Goal: Task Accomplishment & Management: Manage account settings

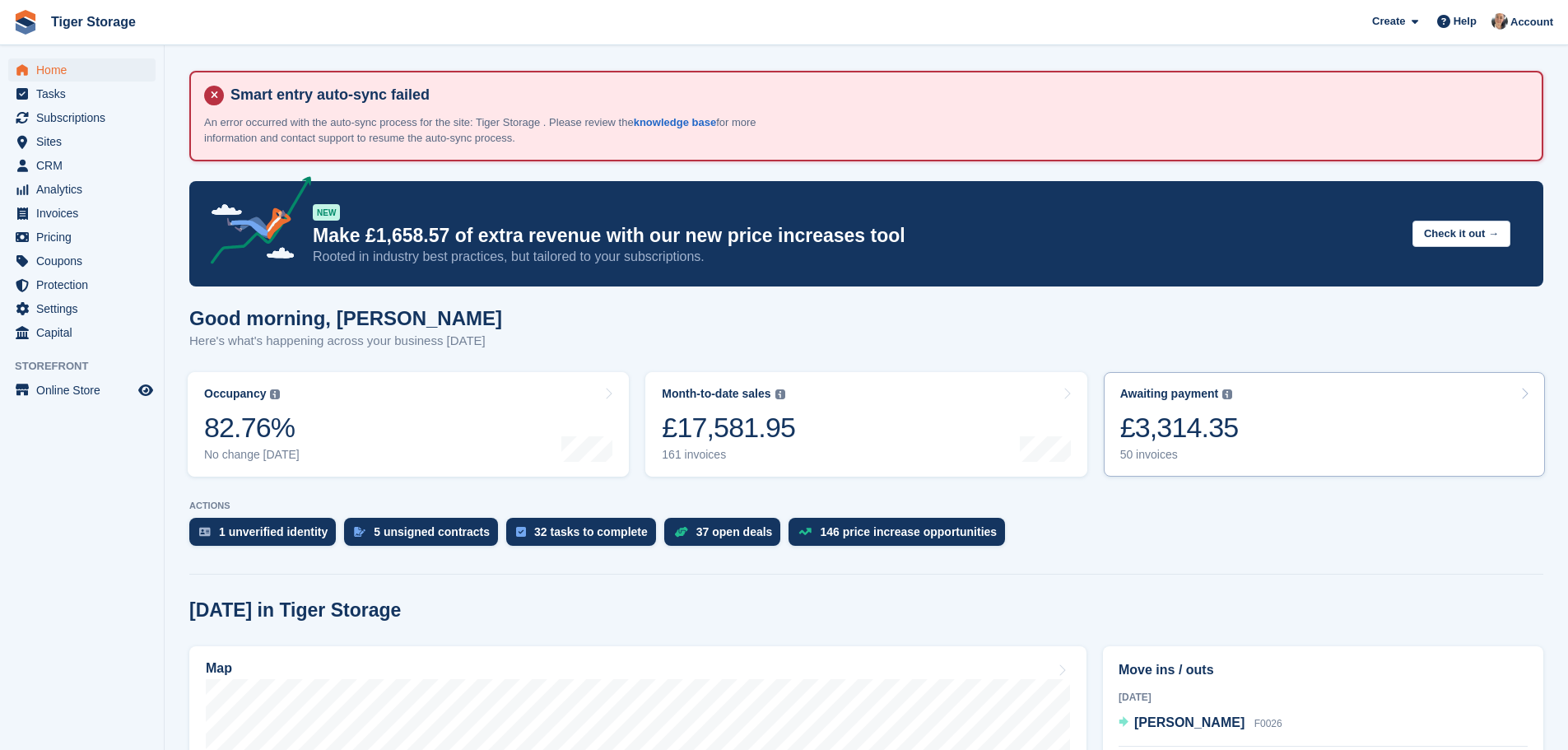
click at [1249, 446] on link "Awaiting payment The total outstanding balance on all open invoices. £3,314.35 …" at bounding box center [1325, 424] width 442 height 104
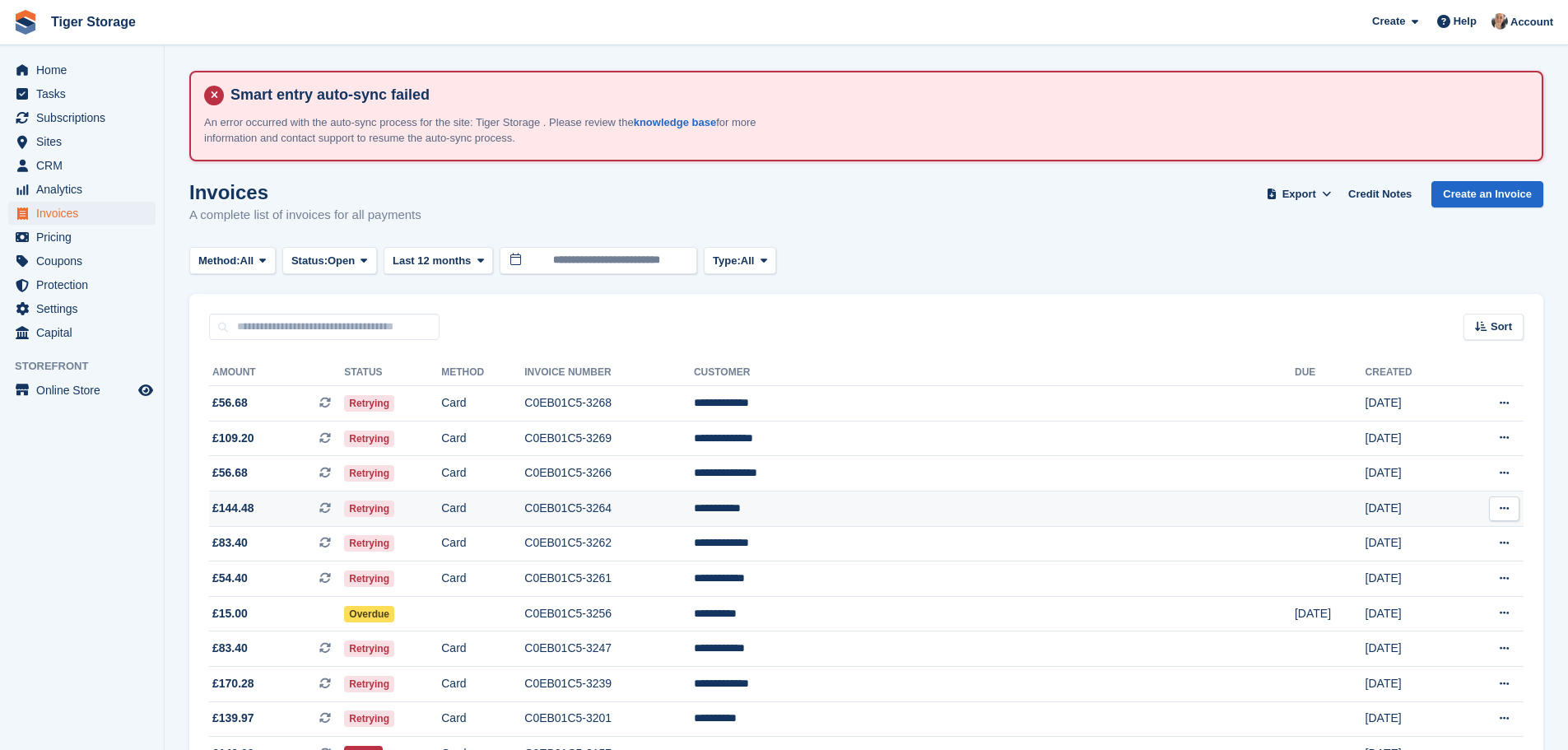
click at [344, 516] on span "This is a recurring subscription invoice." at bounding box center [331, 509] width 25 height 18
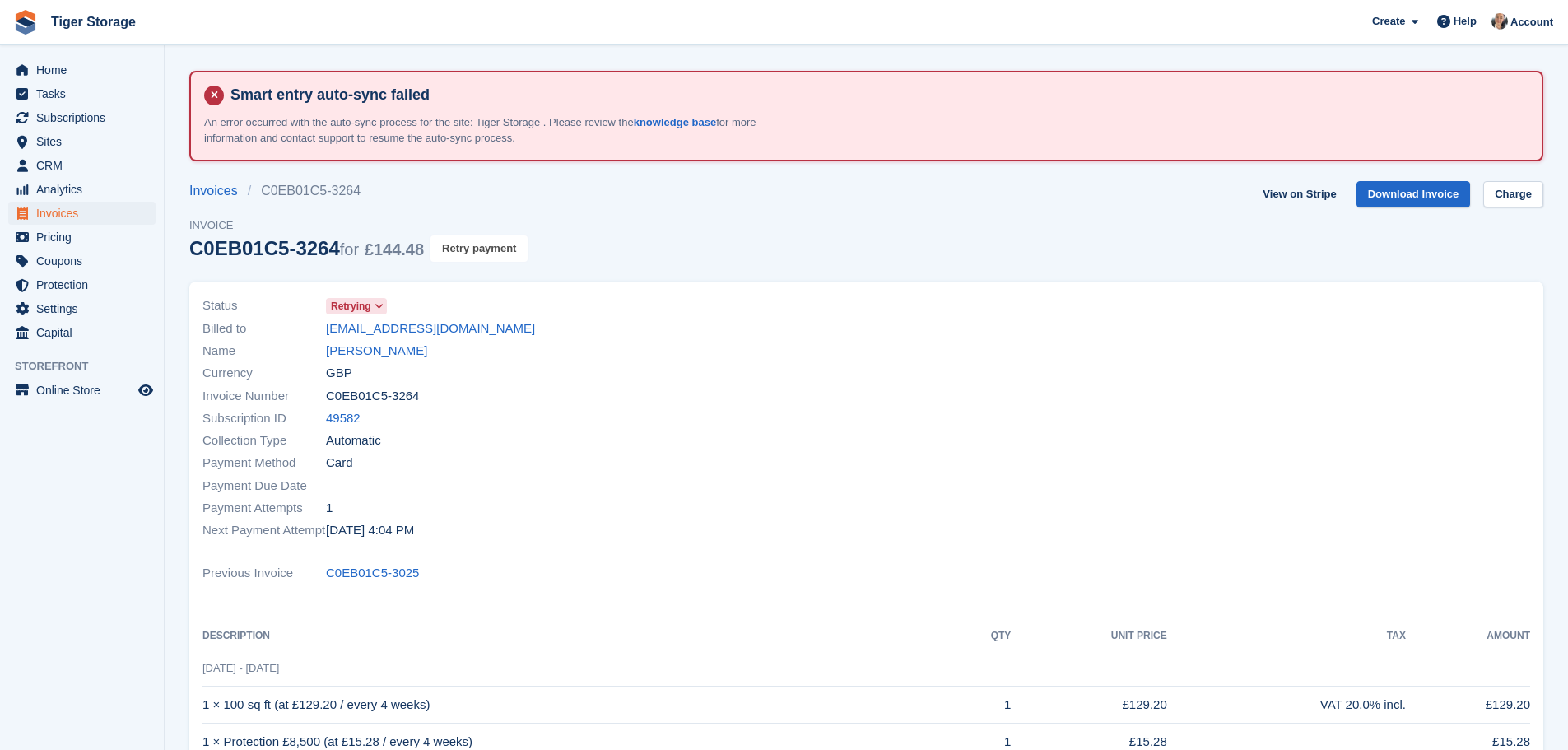
click at [468, 239] on button "Retry payment" at bounding box center [479, 249] width 98 height 28
drag, startPoint x: 314, startPoint y: 330, endPoint x: 504, endPoint y: 342, distance: 190.4
click at [504, 342] on div "Status Retrying Billed to nash1994scunny@gmail.com Name Nathan Nash Currency GB…" at bounding box center [529, 418] width 674 height 267
click at [516, 363] on div "Currency GBP" at bounding box center [529, 373] width 654 height 23
drag, startPoint x: 485, startPoint y: 327, endPoint x: 321, endPoint y: 328, distance: 164.0
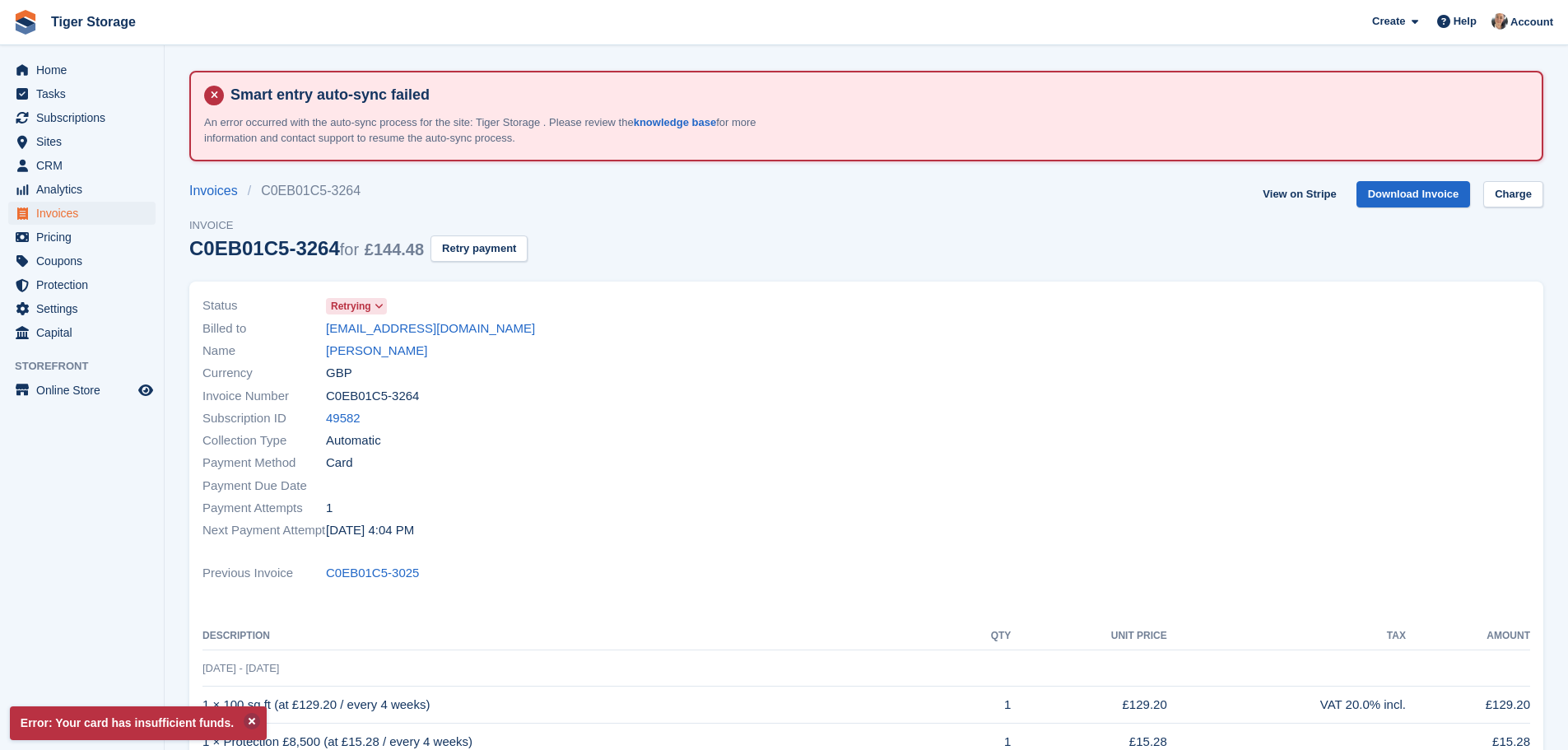
click at [321, 328] on div "Billed to nash1994scunny@gmail.com" at bounding box center [529, 327] width 654 height 23
copy div "nash1994scunny@gmail.com"
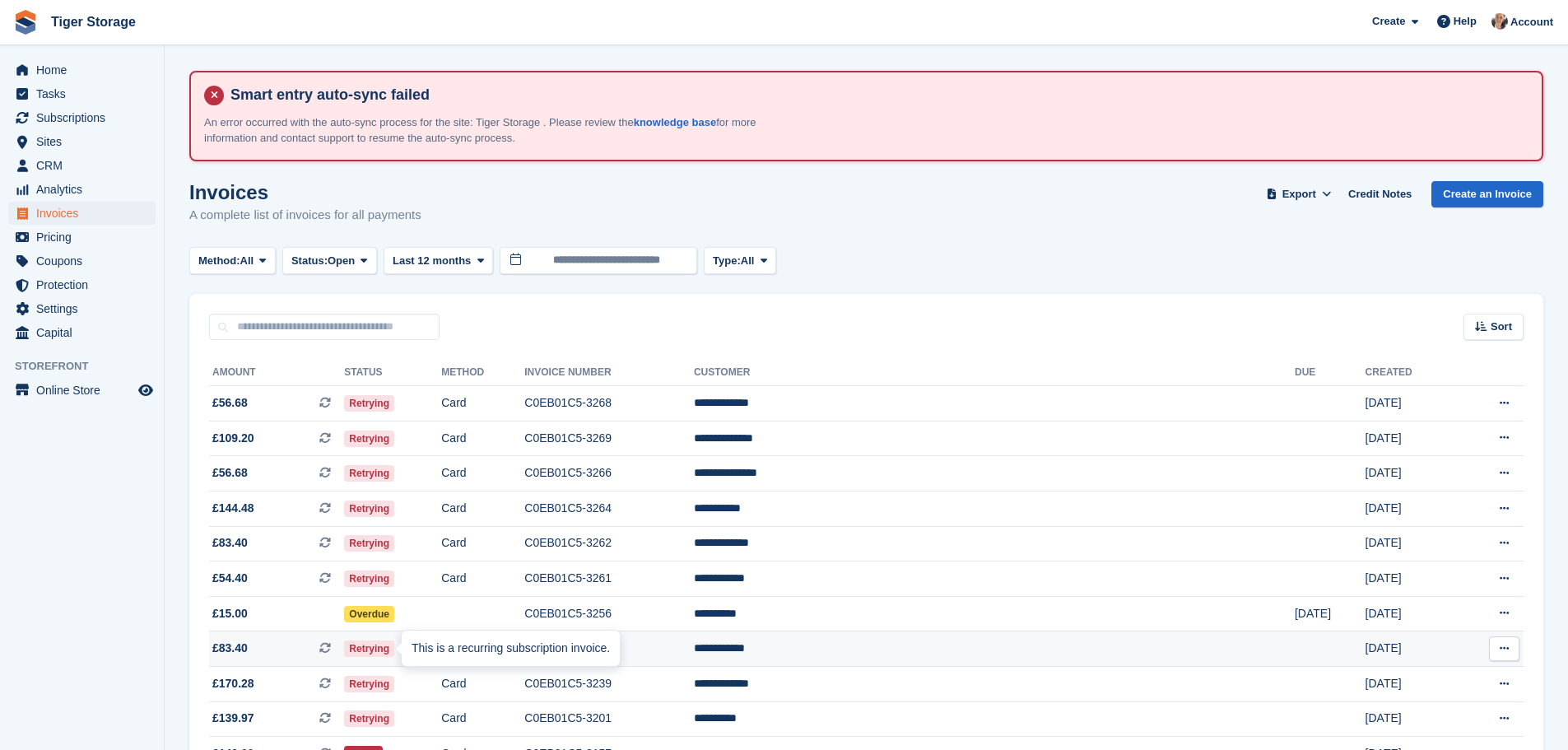
click at [331, 650] on icon at bounding box center [325, 648] width 12 height 12
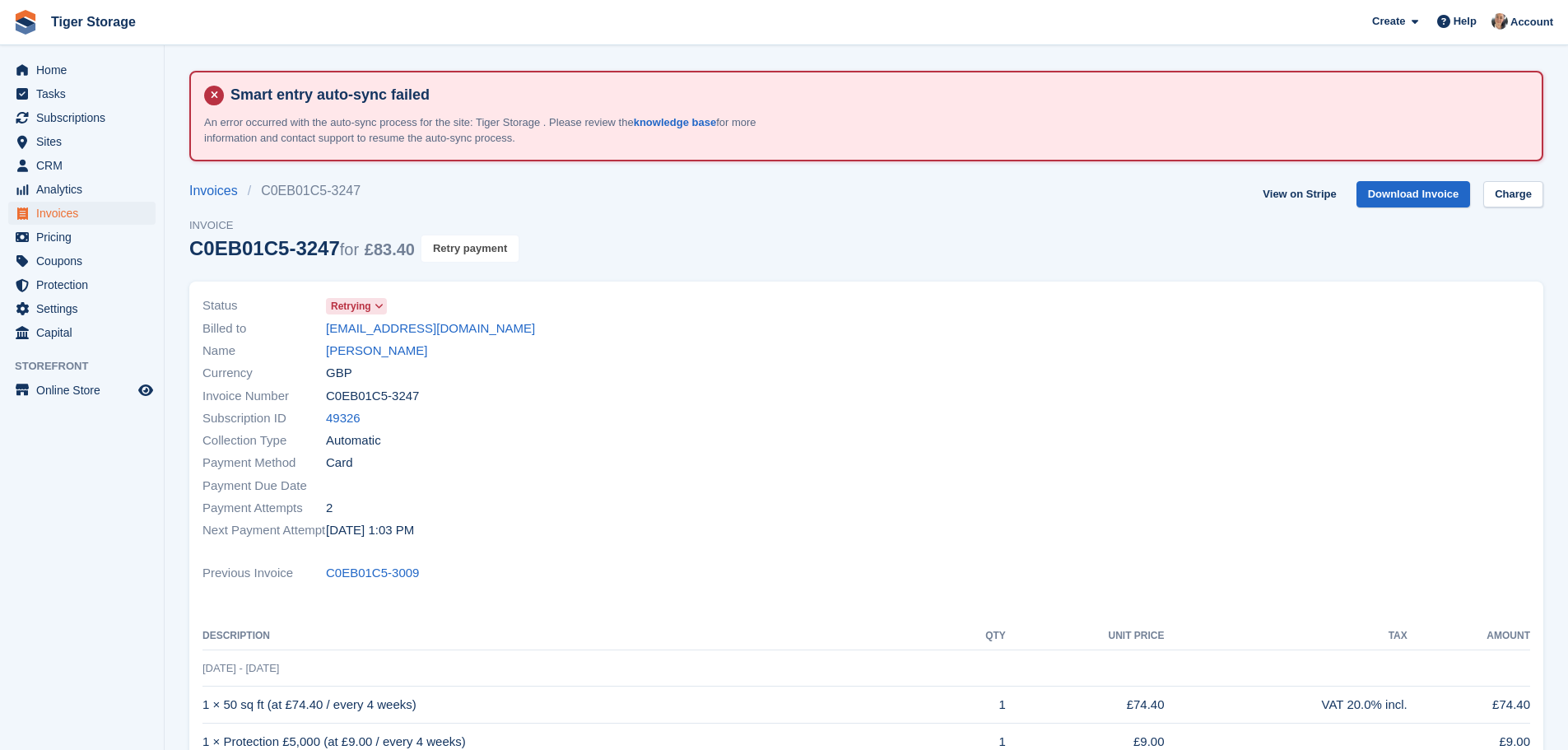
drag, startPoint x: 473, startPoint y: 247, endPoint x: 855, endPoint y: 57, distance: 426.6
click at [473, 247] on button "Retry payment" at bounding box center [469, 249] width 98 height 28
drag, startPoint x: 318, startPoint y: 333, endPoint x: 483, endPoint y: 331, distance: 165.0
click at [483, 331] on div "Billed to selwyn.smith73@yahoo.com" at bounding box center [529, 327] width 654 height 23
copy div "selwyn.smith73@yahoo.com"
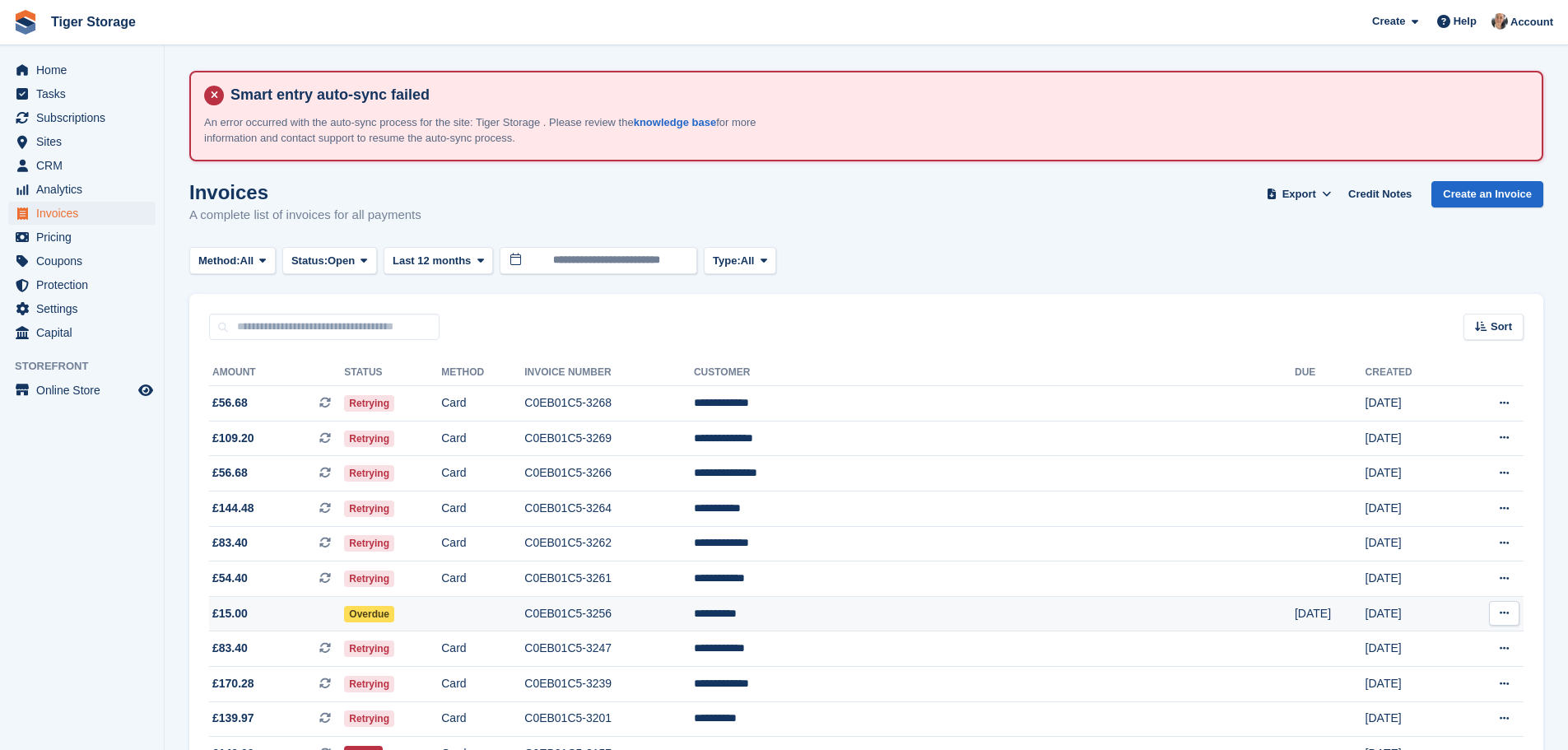
scroll to position [82, 0]
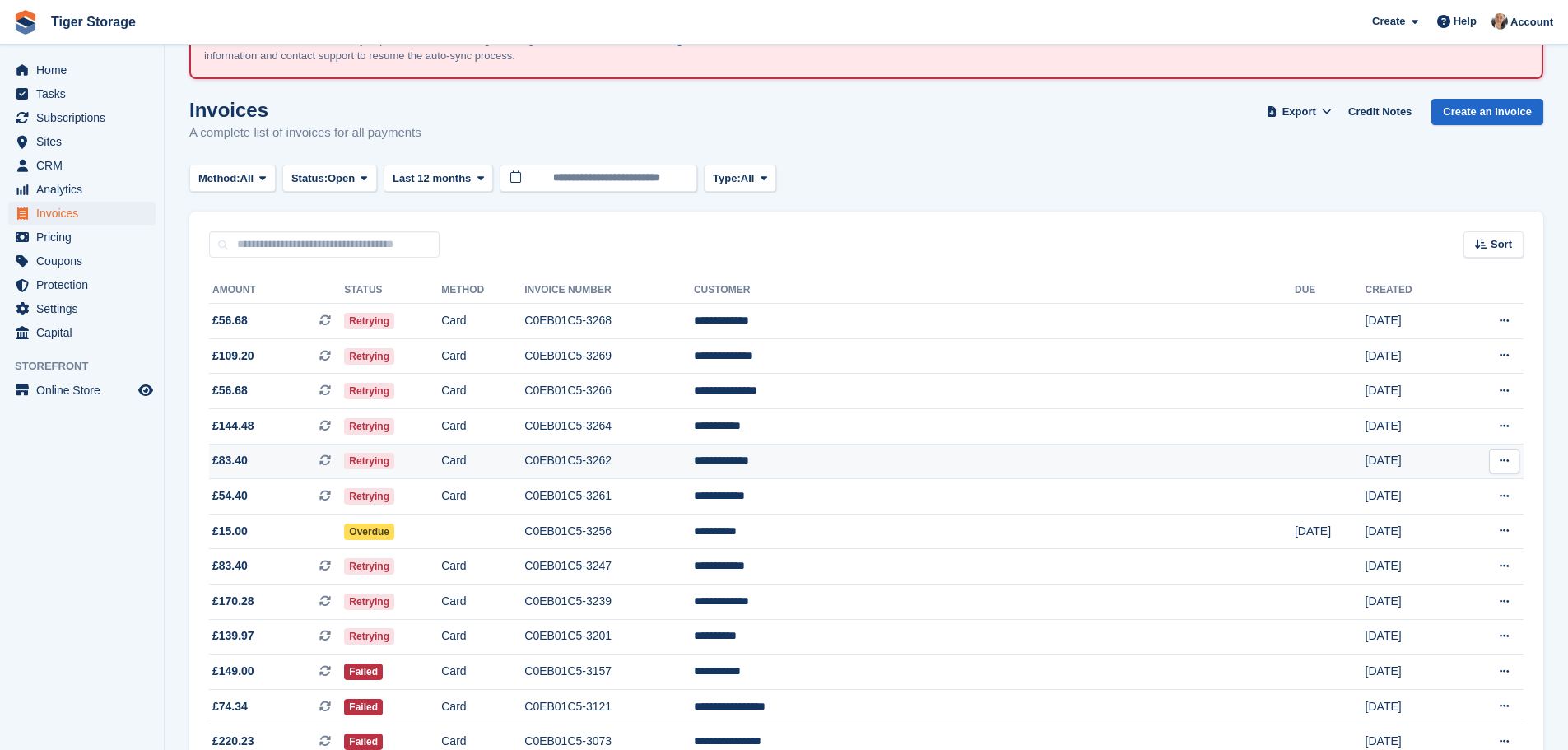
click at [331, 455] on icon at bounding box center [325, 460] width 12 height 12
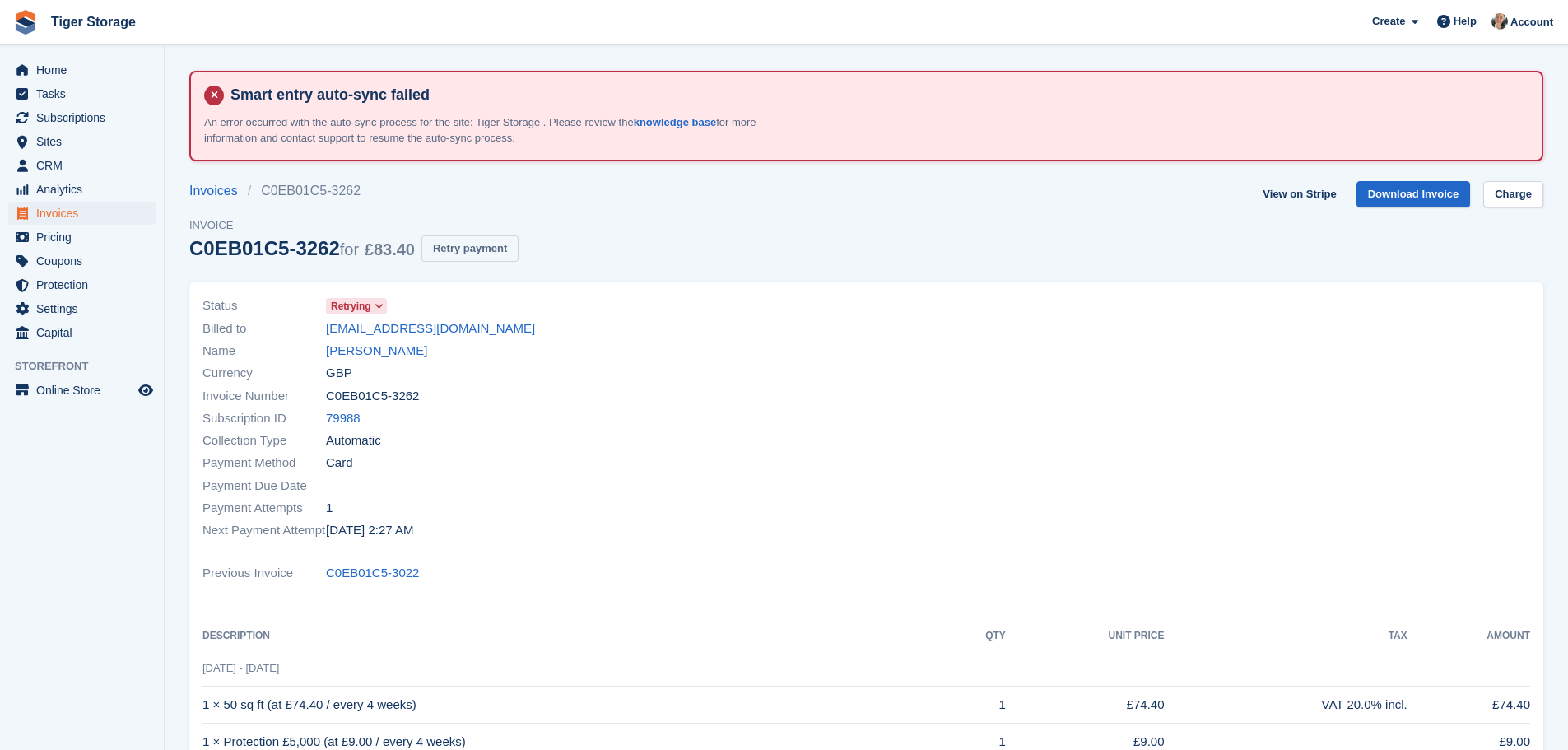
click at [442, 241] on button "Retry payment" at bounding box center [469, 249] width 98 height 28
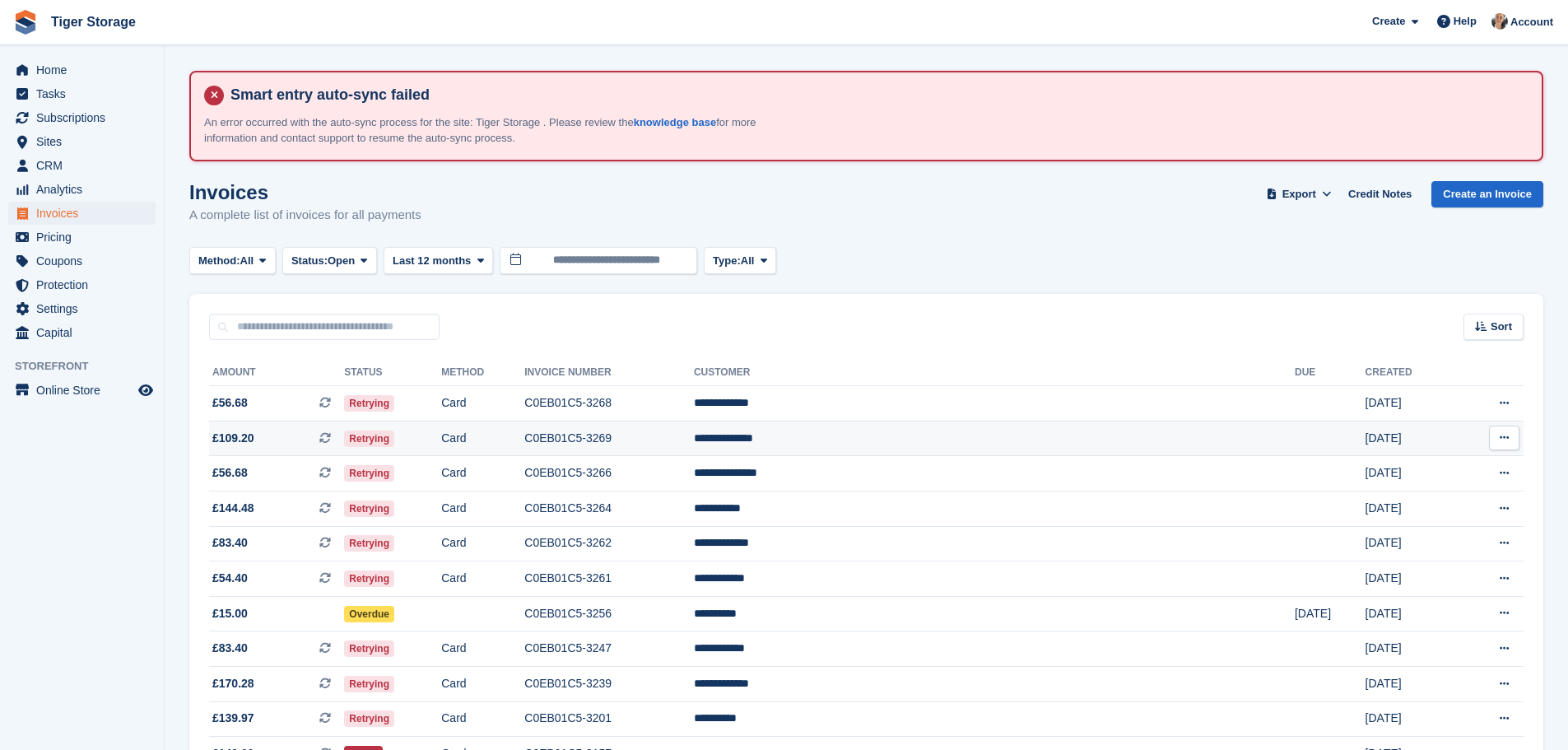
scroll to position [82, 0]
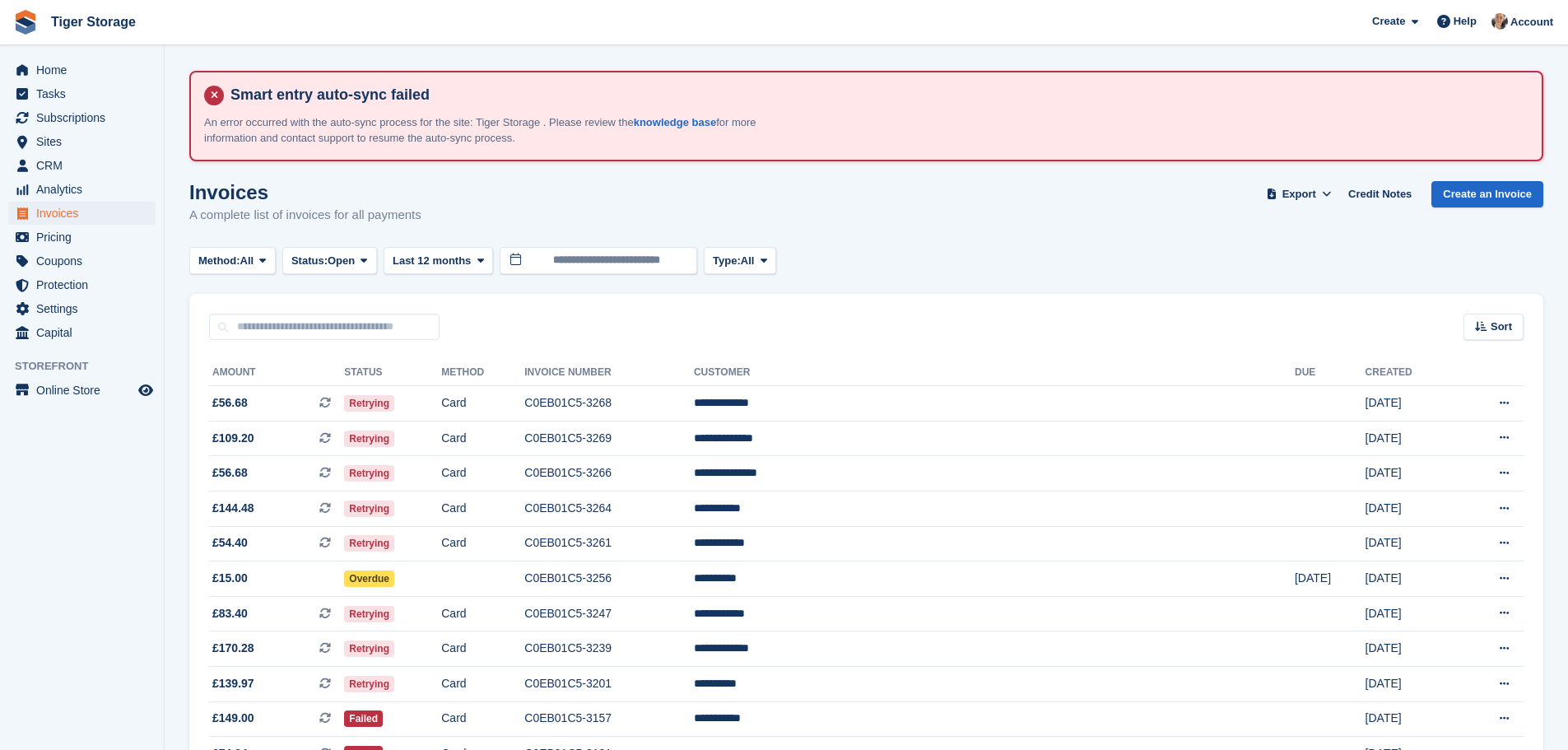
scroll to position [82, 0]
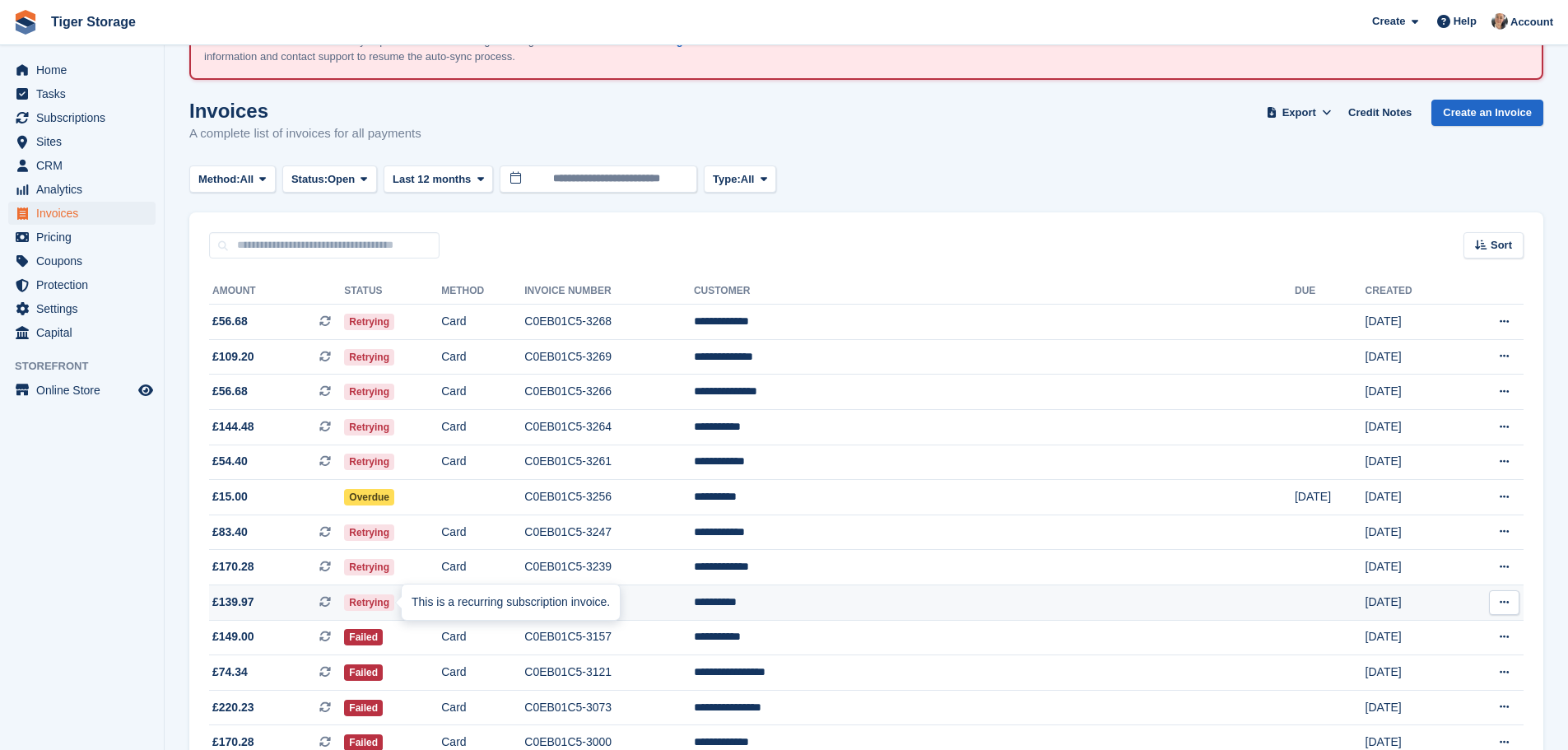
click at [331, 602] on icon at bounding box center [325, 602] width 12 height 12
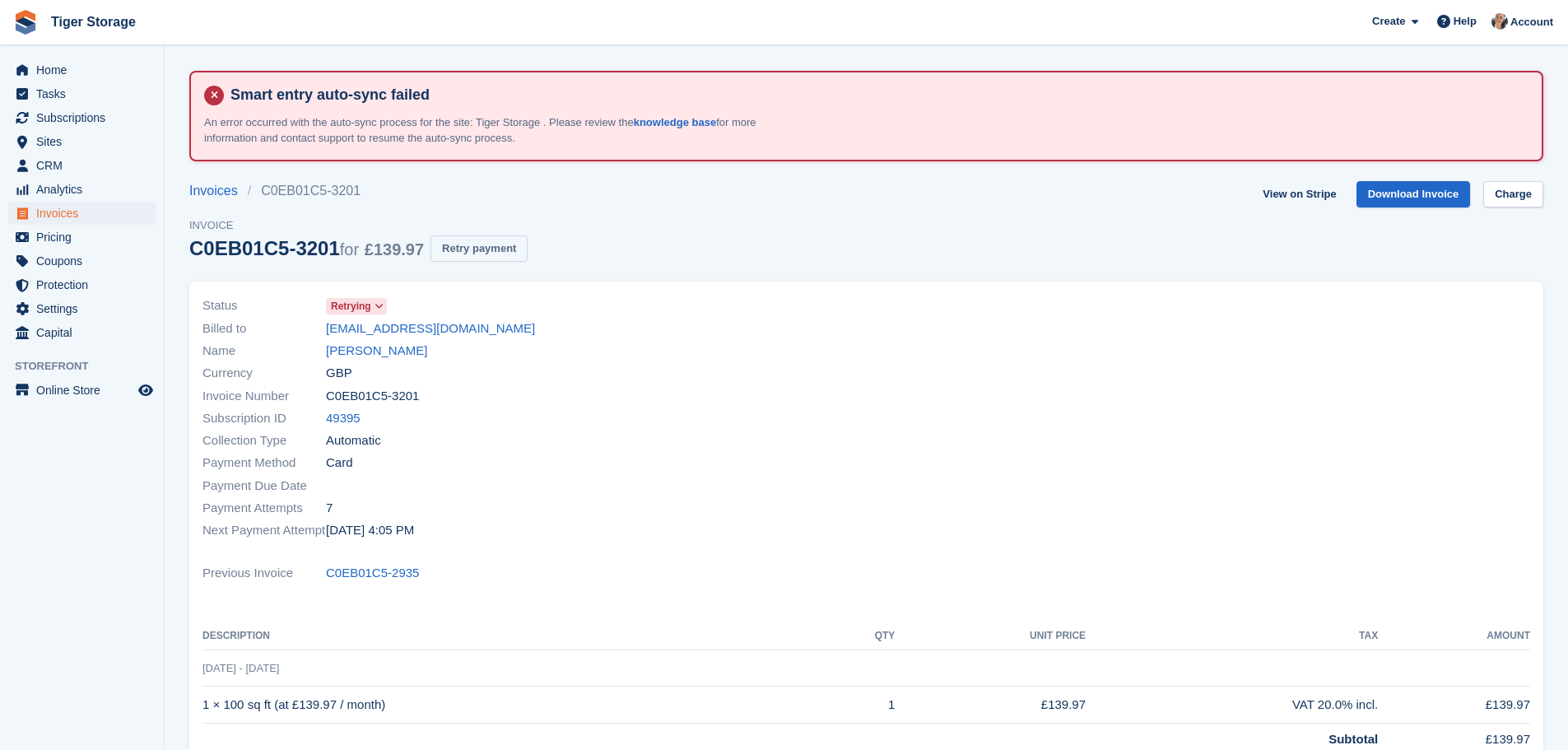
click at [496, 247] on button "Retry payment" at bounding box center [479, 249] width 98 height 28
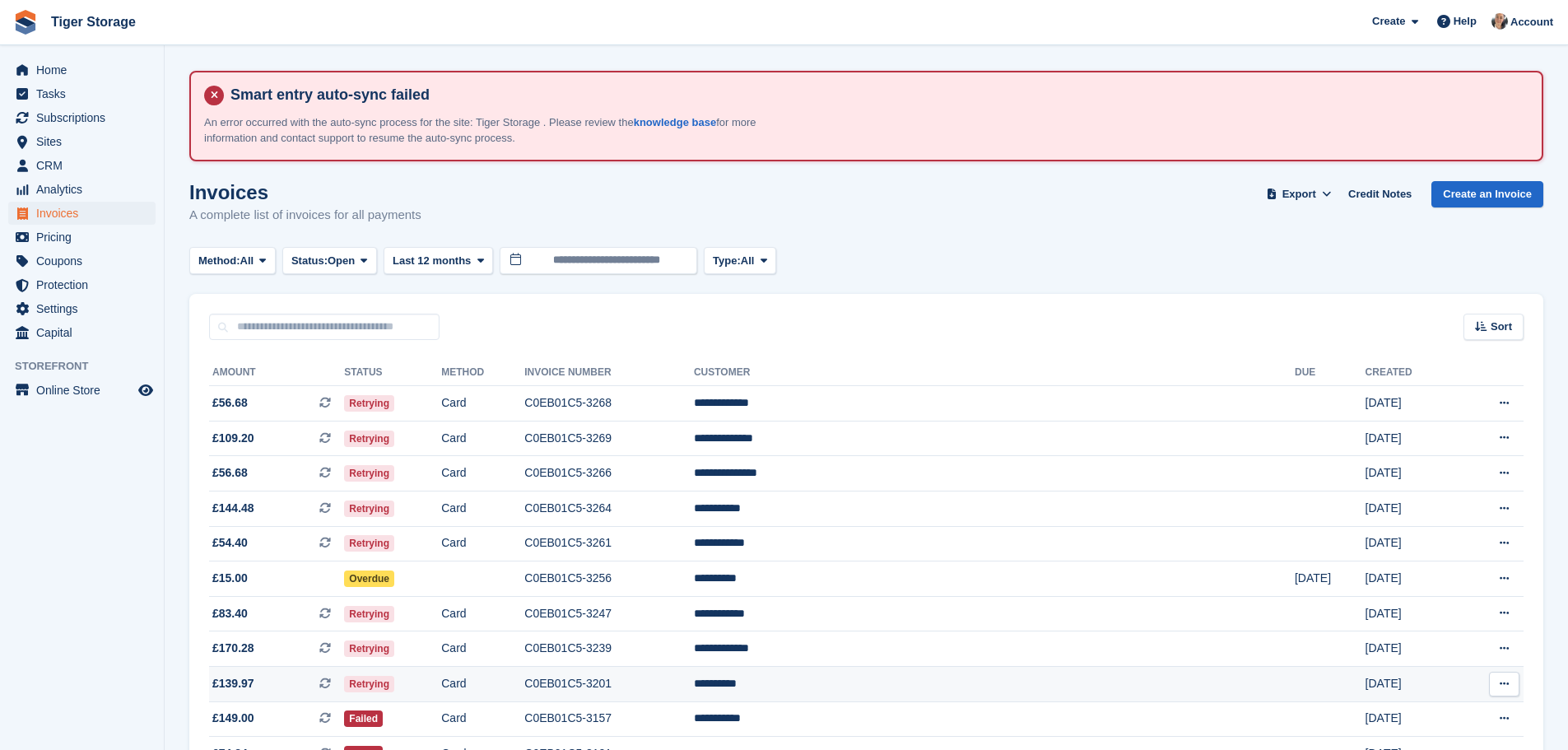
scroll to position [82, 0]
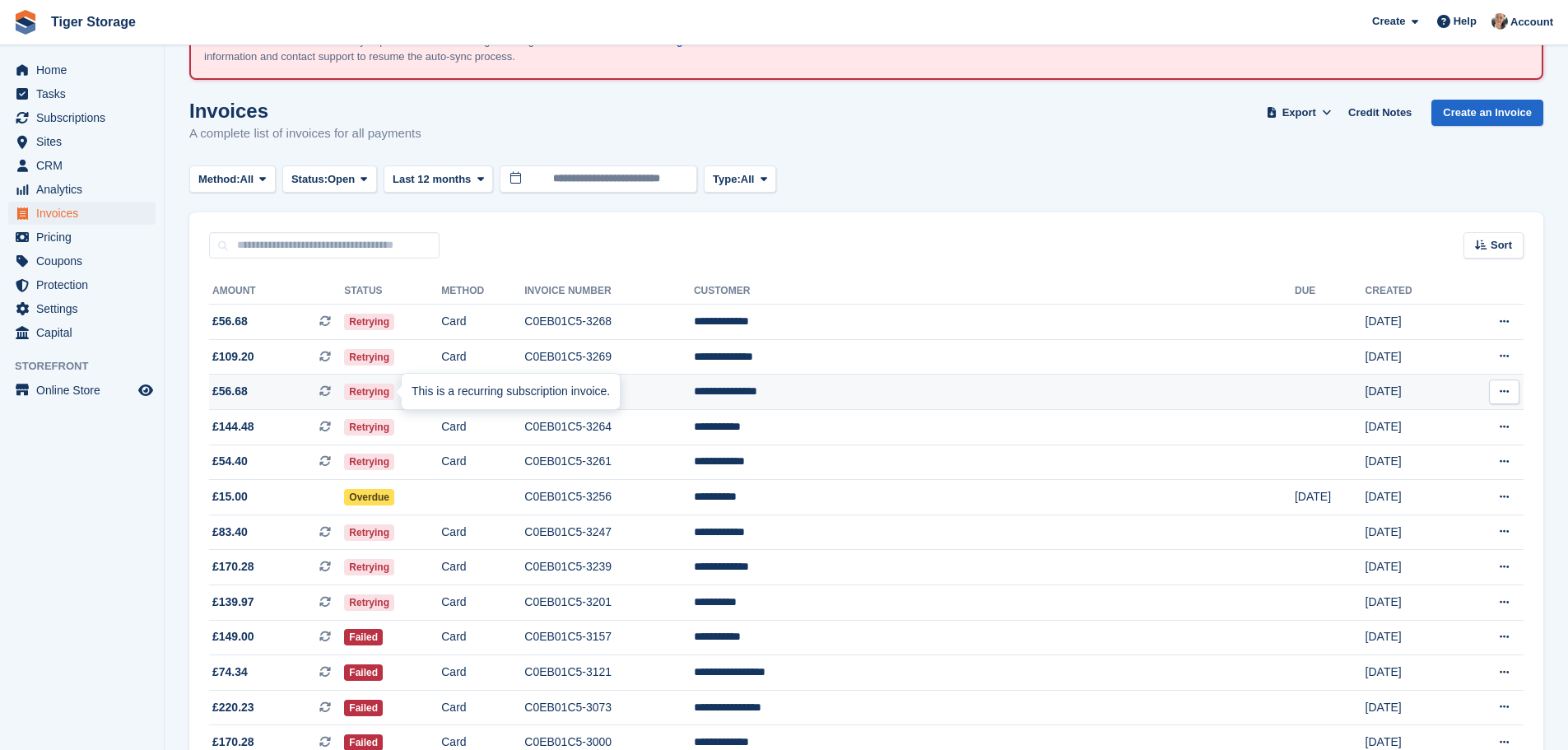
click at [331, 386] on icon at bounding box center [325, 391] width 12 height 12
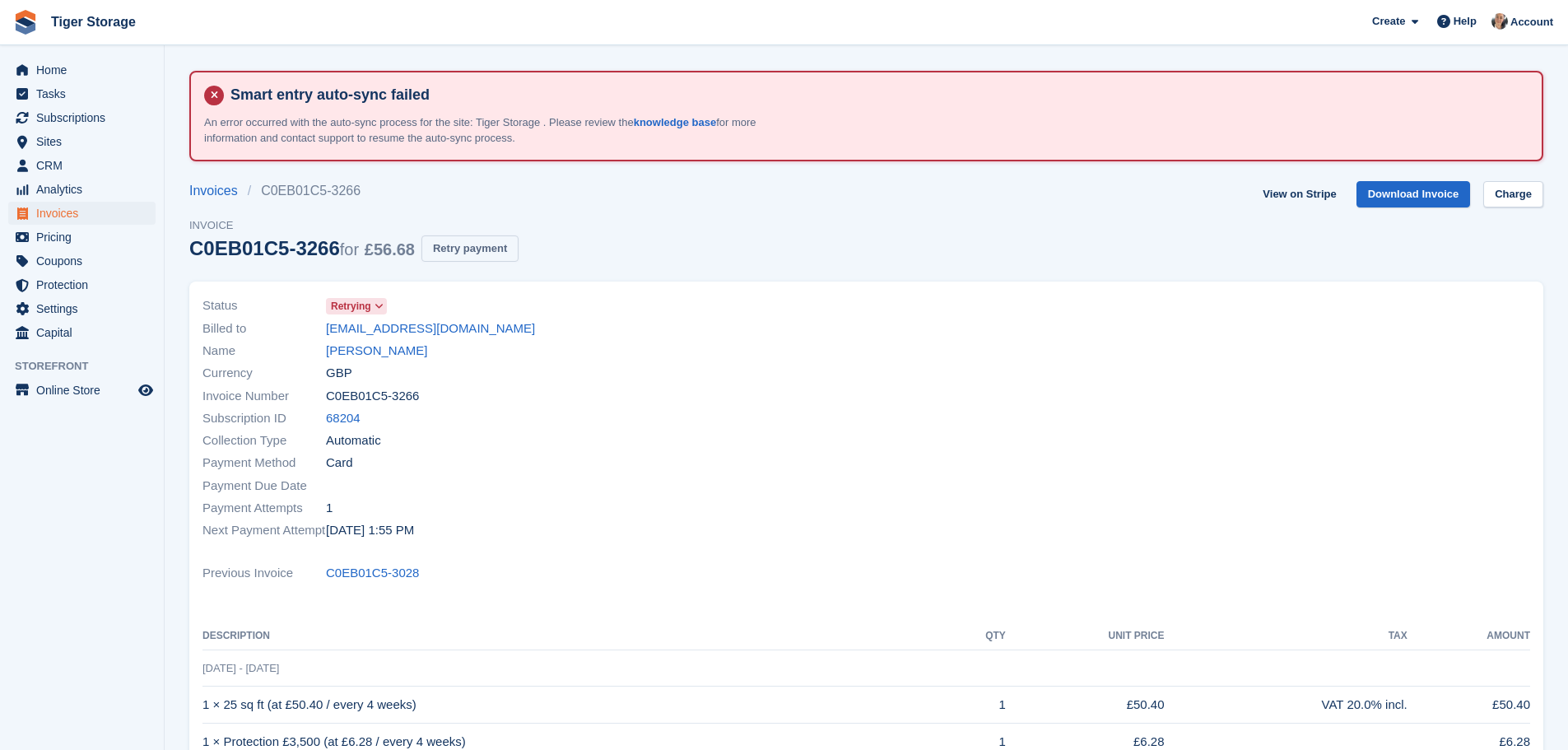
click at [456, 249] on button "Retry payment" at bounding box center [469, 249] width 98 height 28
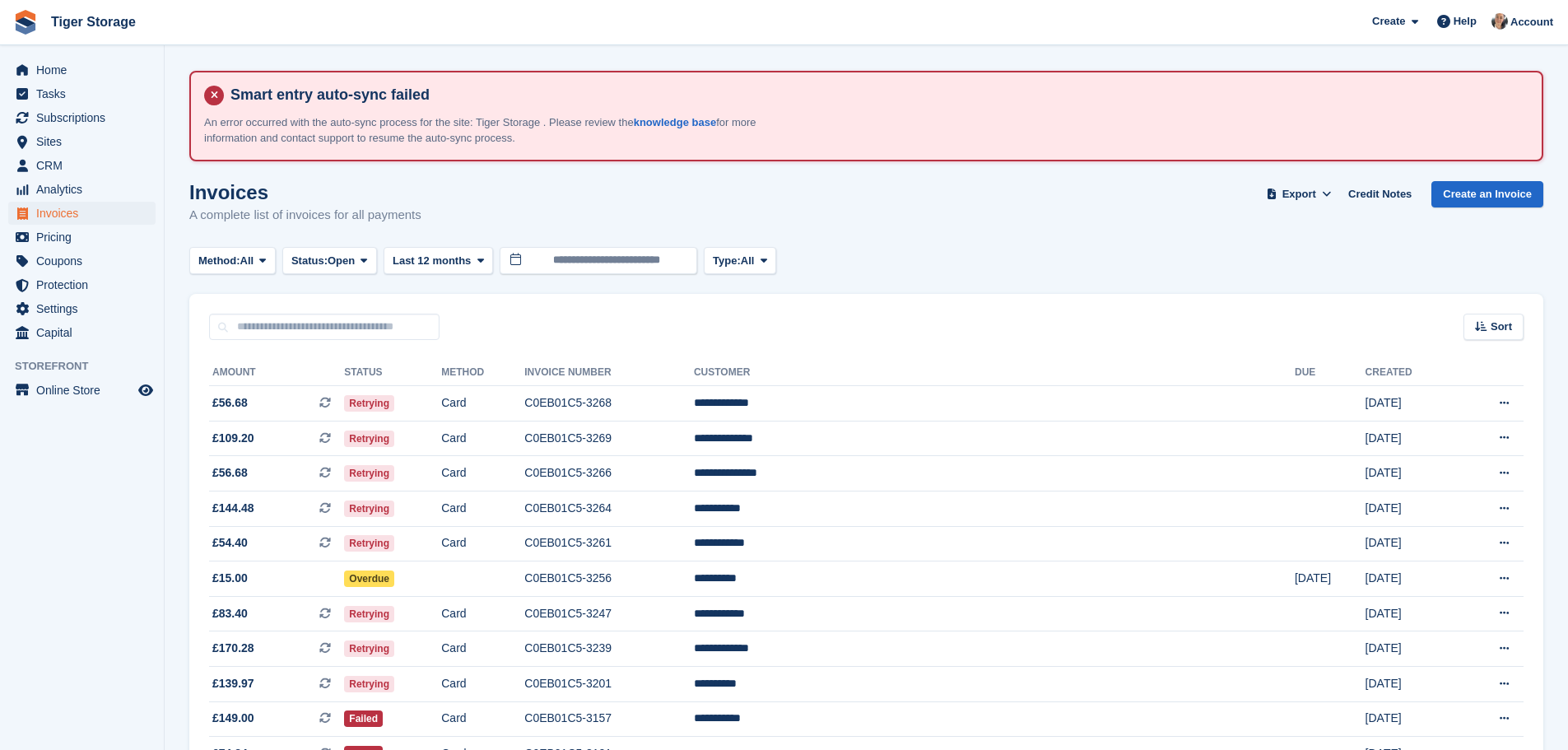
scroll to position [82, 0]
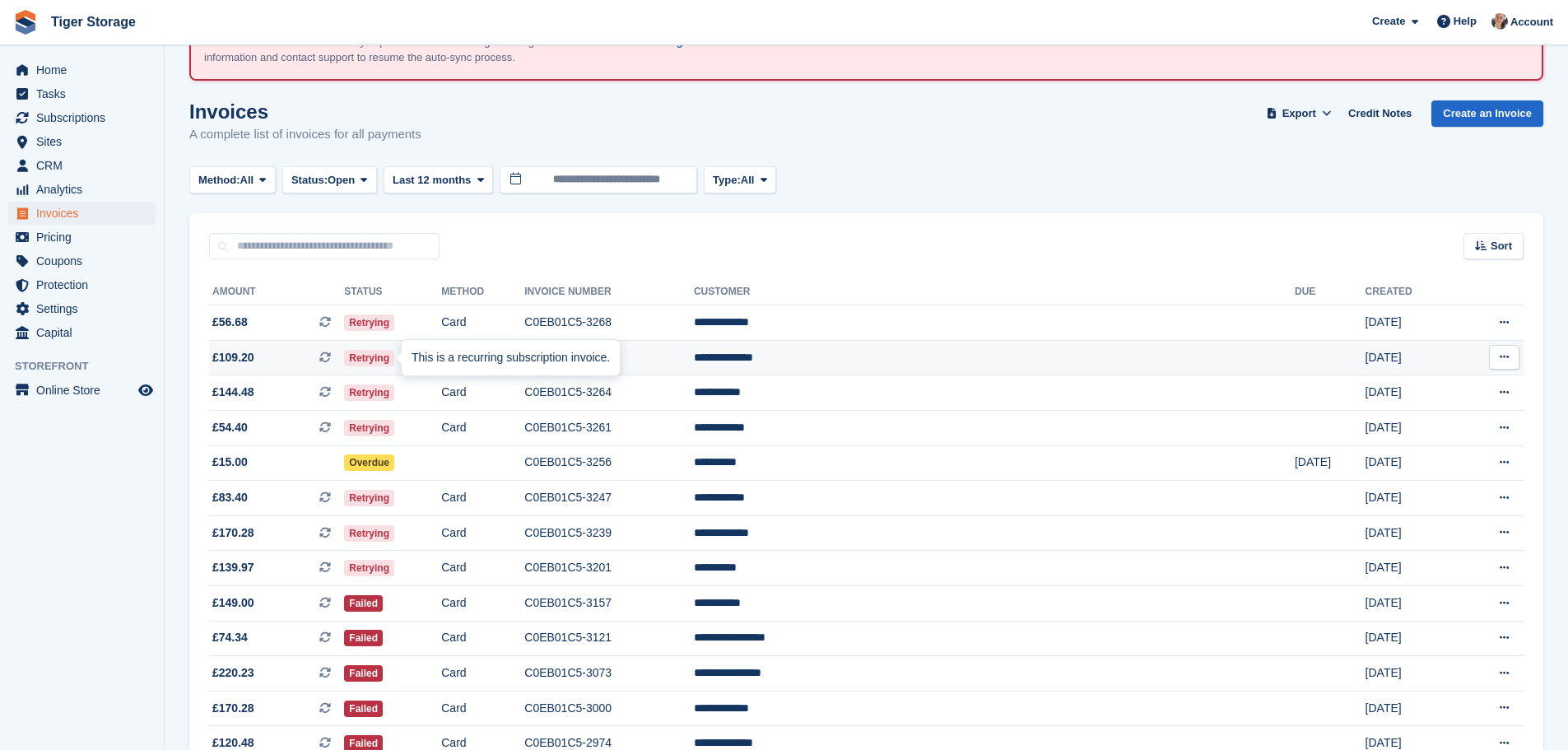
click at [331, 360] on icon at bounding box center [325, 358] width 12 height 12
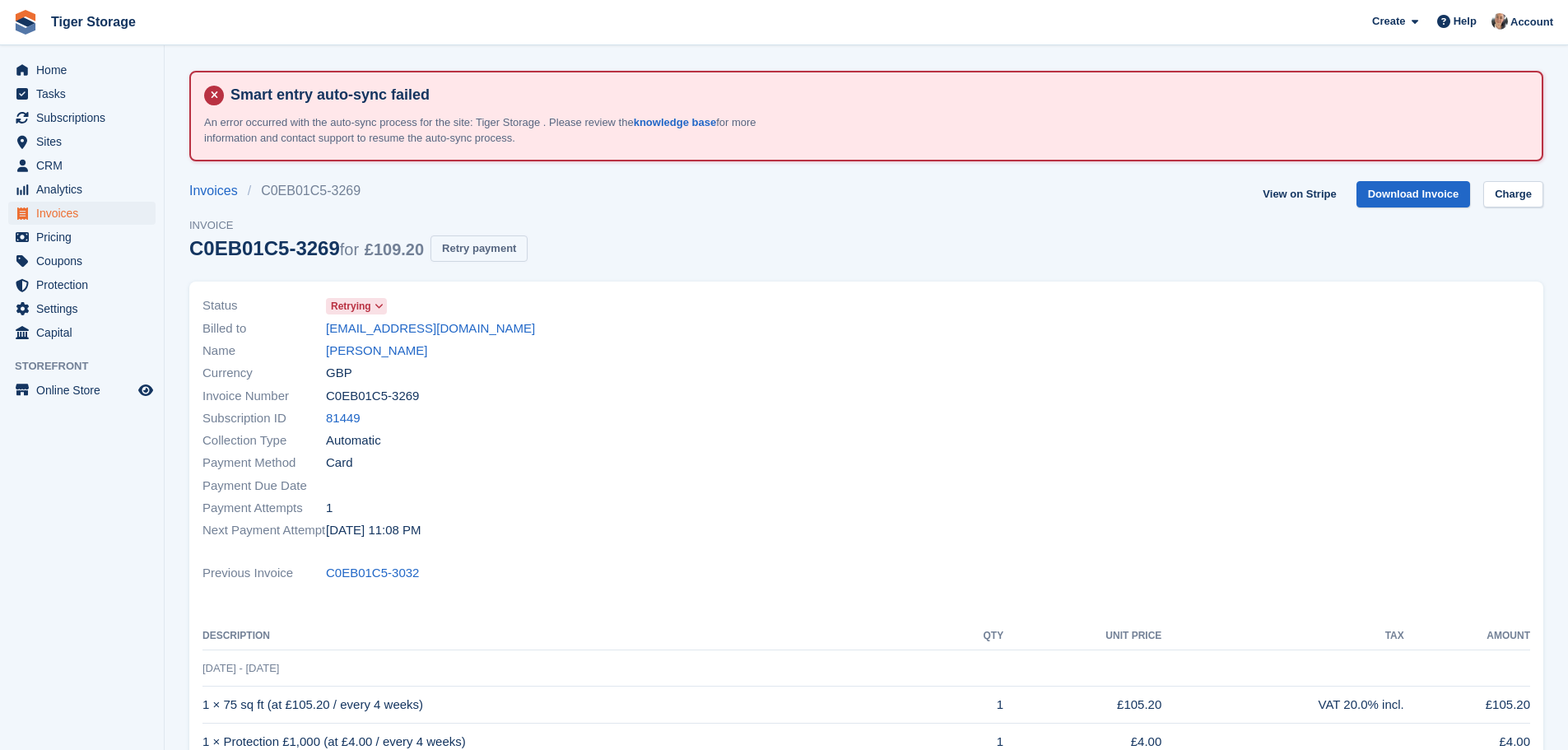
click at [460, 246] on button "Retry payment" at bounding box center [479, 249] width 98 height 28
drag, startPoint x: 321, startPoint y: 328, endPoint x: 471, endPoint y: 336, distance: 150.2
click at [471, 336] on div "Billed to [EMAIL_ADDRESS][DOMAIN_NAME]" at bounding box center [529, 327] width 654 height 23
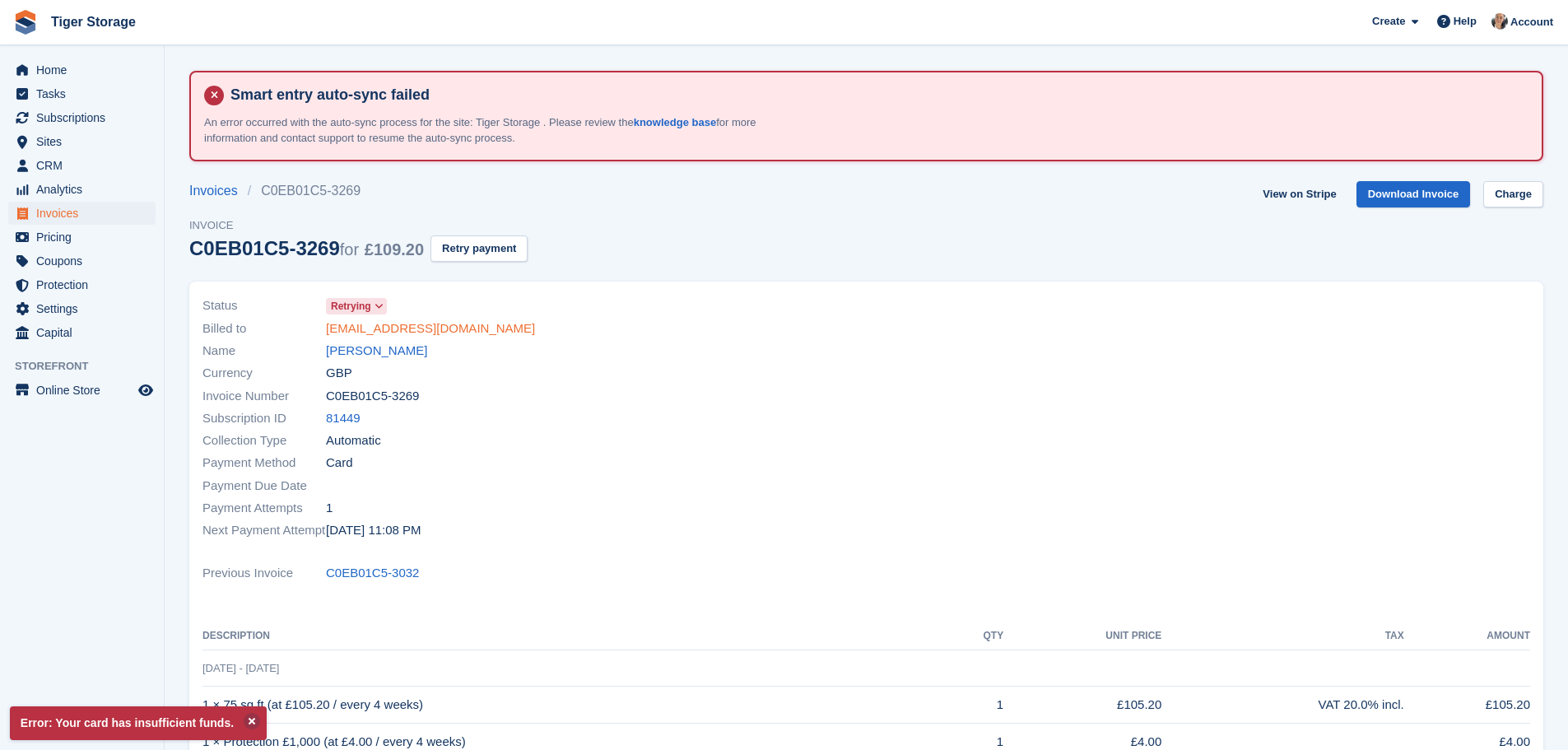
copy div "wilhopper@hotmail.com"
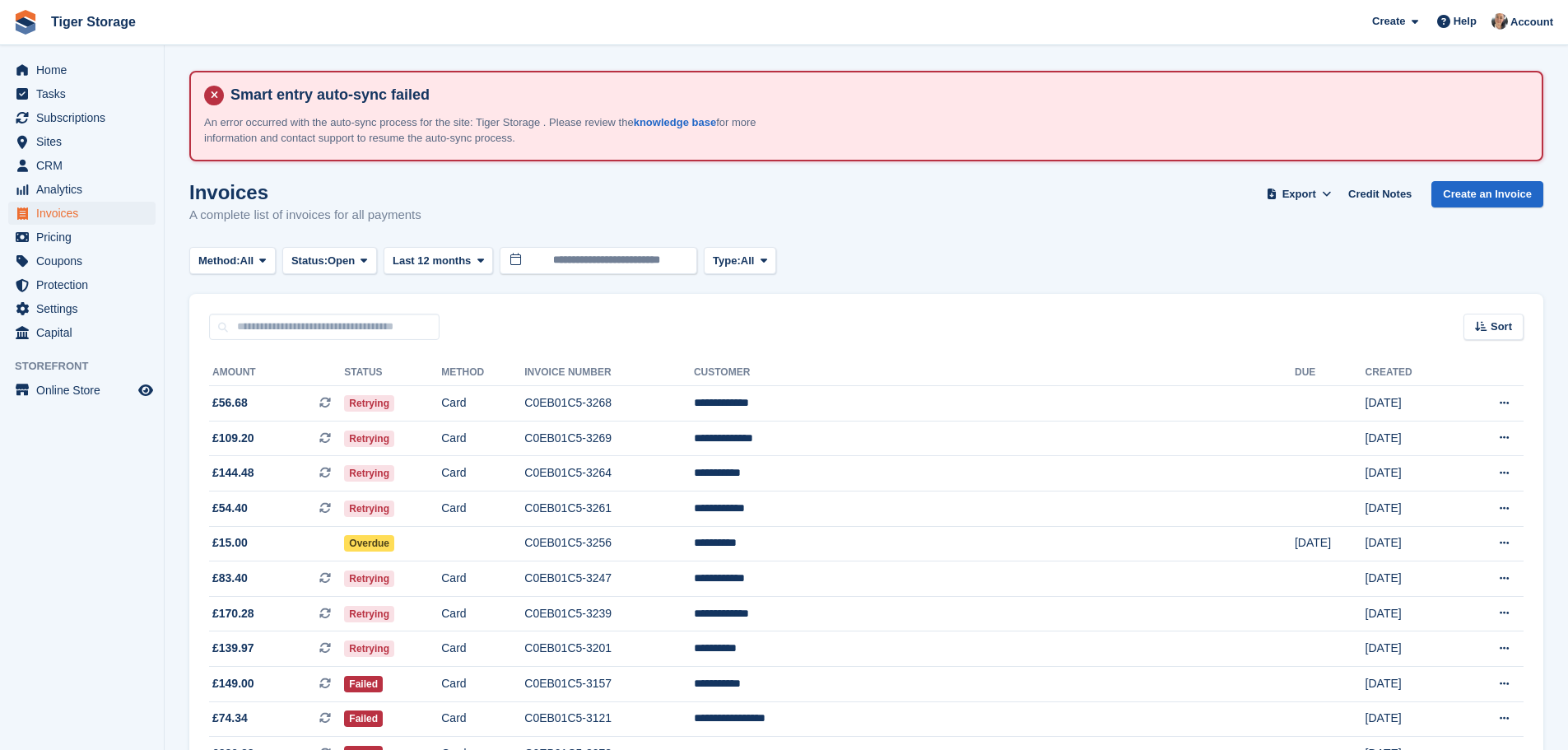
scroll to position [81, 0]
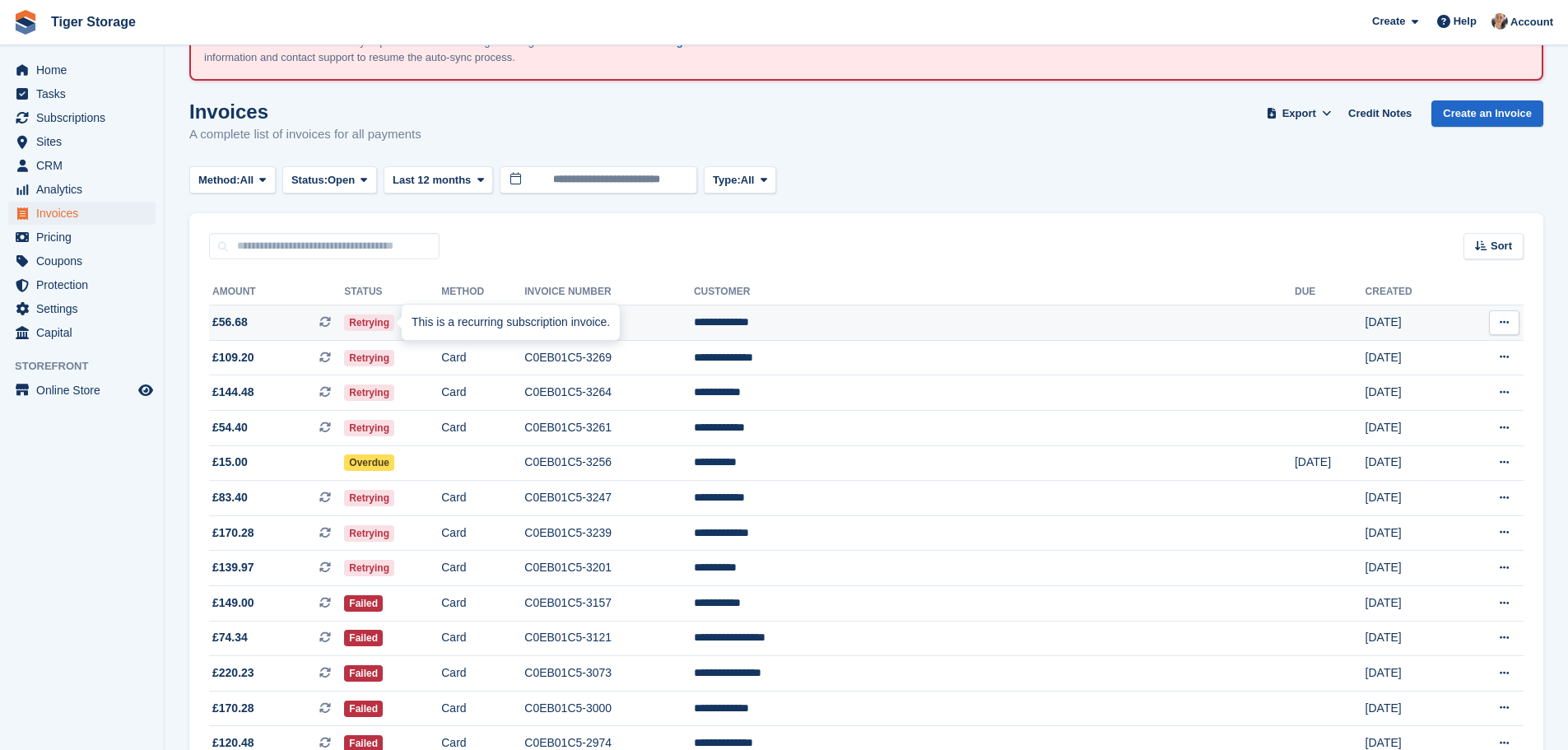
click at [331, 326] on icon at bounding box center [325, 322] width 12 height 12
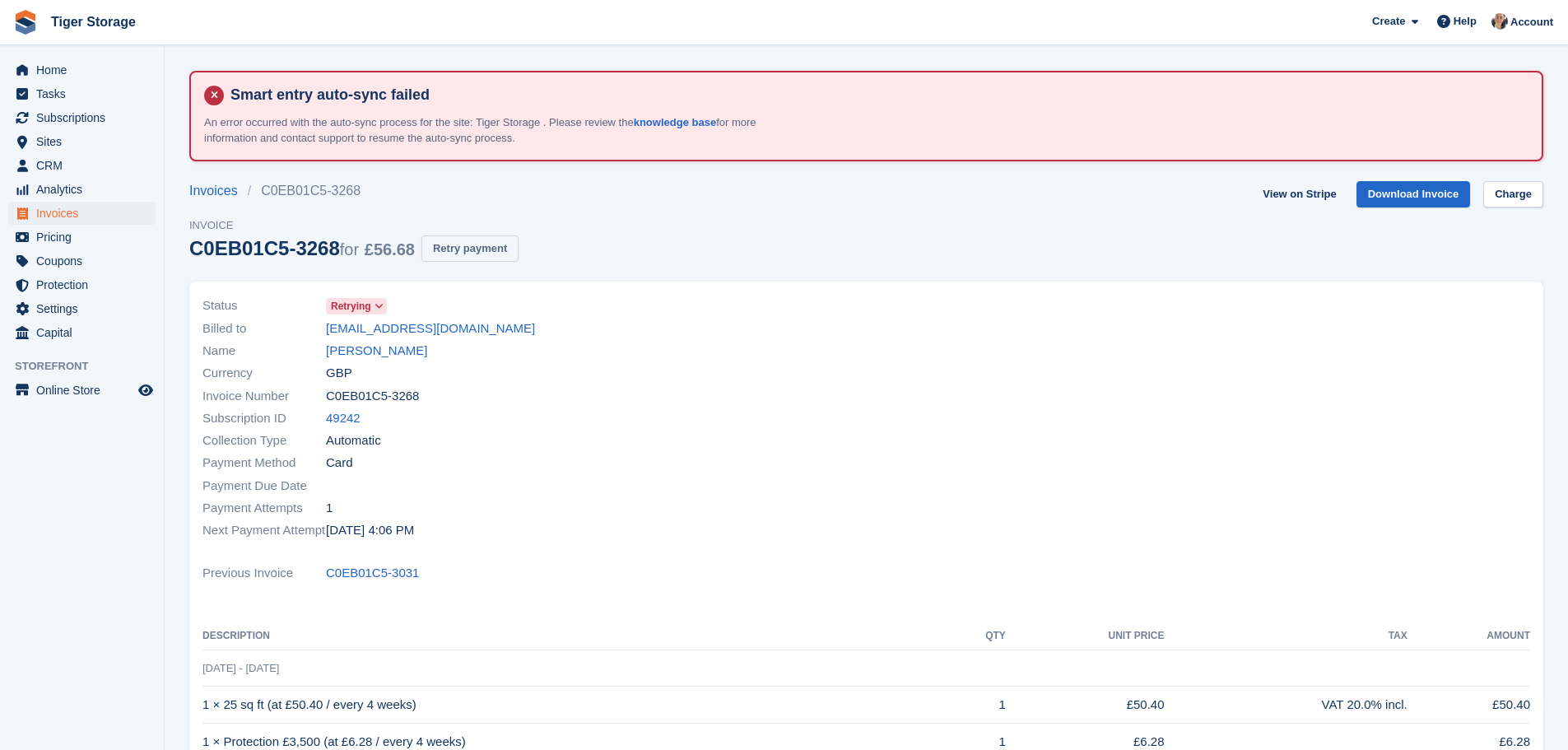
click at [445, 248] on button "Retry payment" at bounding box center [469, 249] width 98 height 28
drag, startPoint x: 320, startPoint y: 328, endPoint x: 538, endPoint y: 330, distance: 218.0
click at [538, 330] on div "Billed to bradjohnston008@gmail.com" at bounding box center [529, 327] width 654 height 23
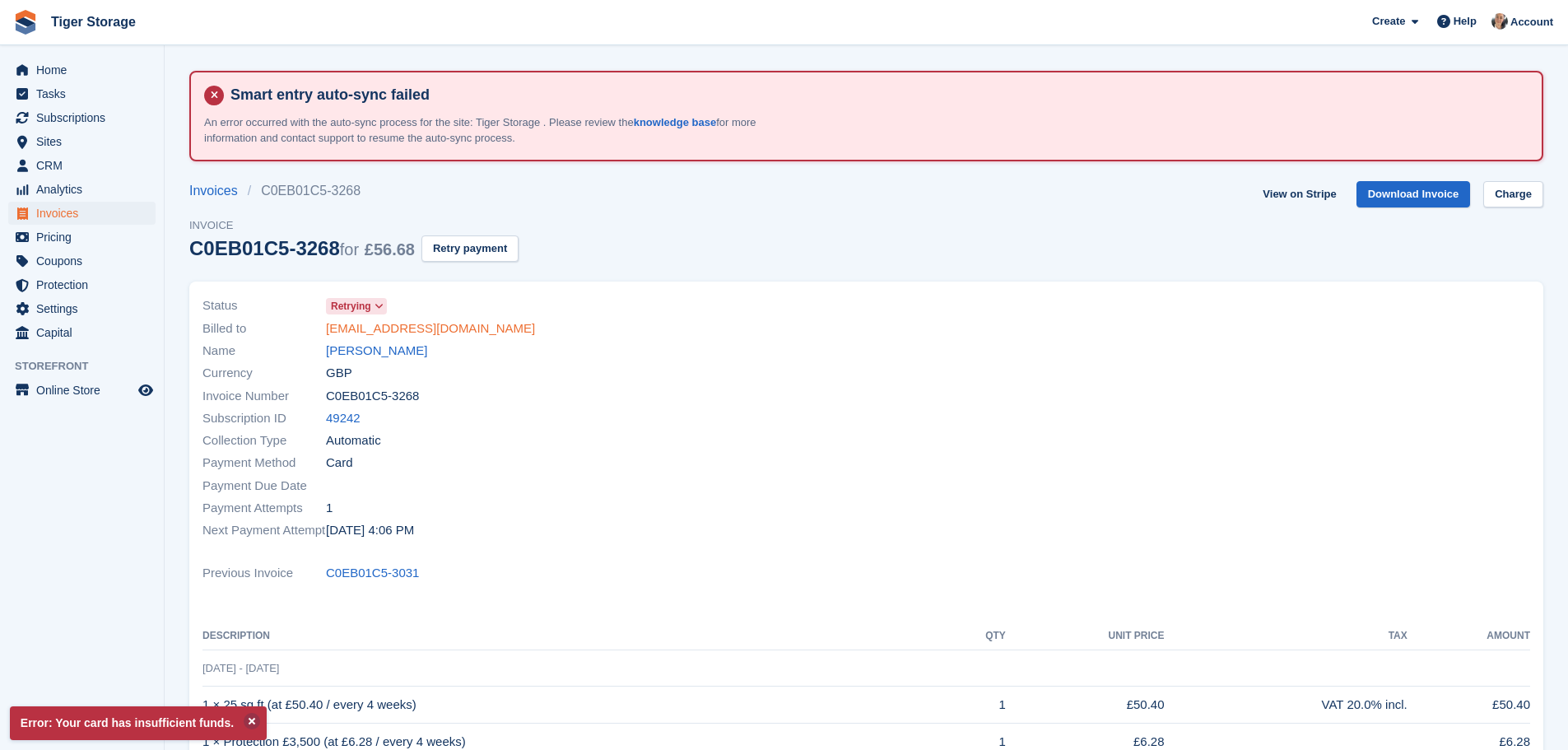
copy div "bradjohnston008@gmail.com"
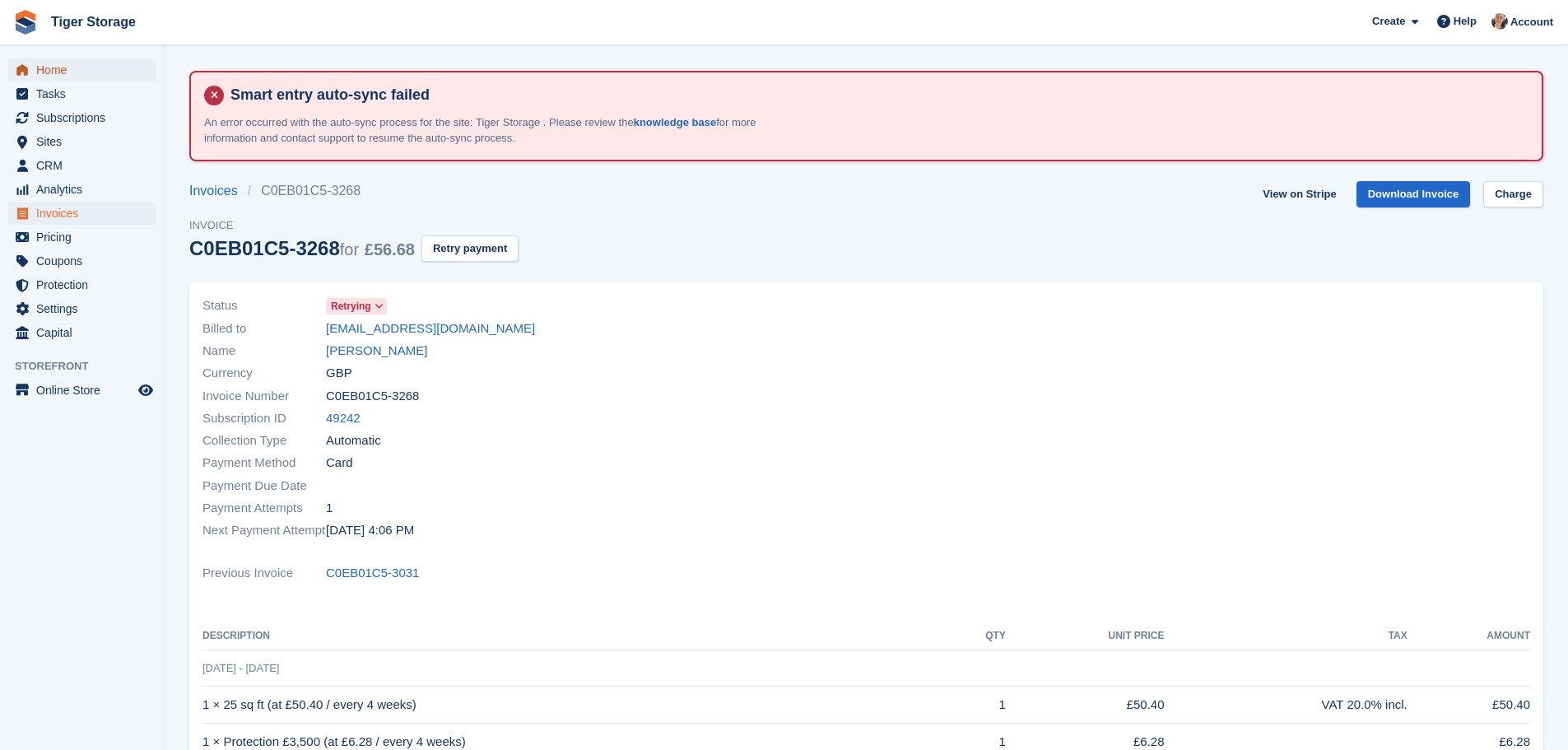
click at [47, 69] on span "Home" at bounding box center [86, 69] width 99 height 23
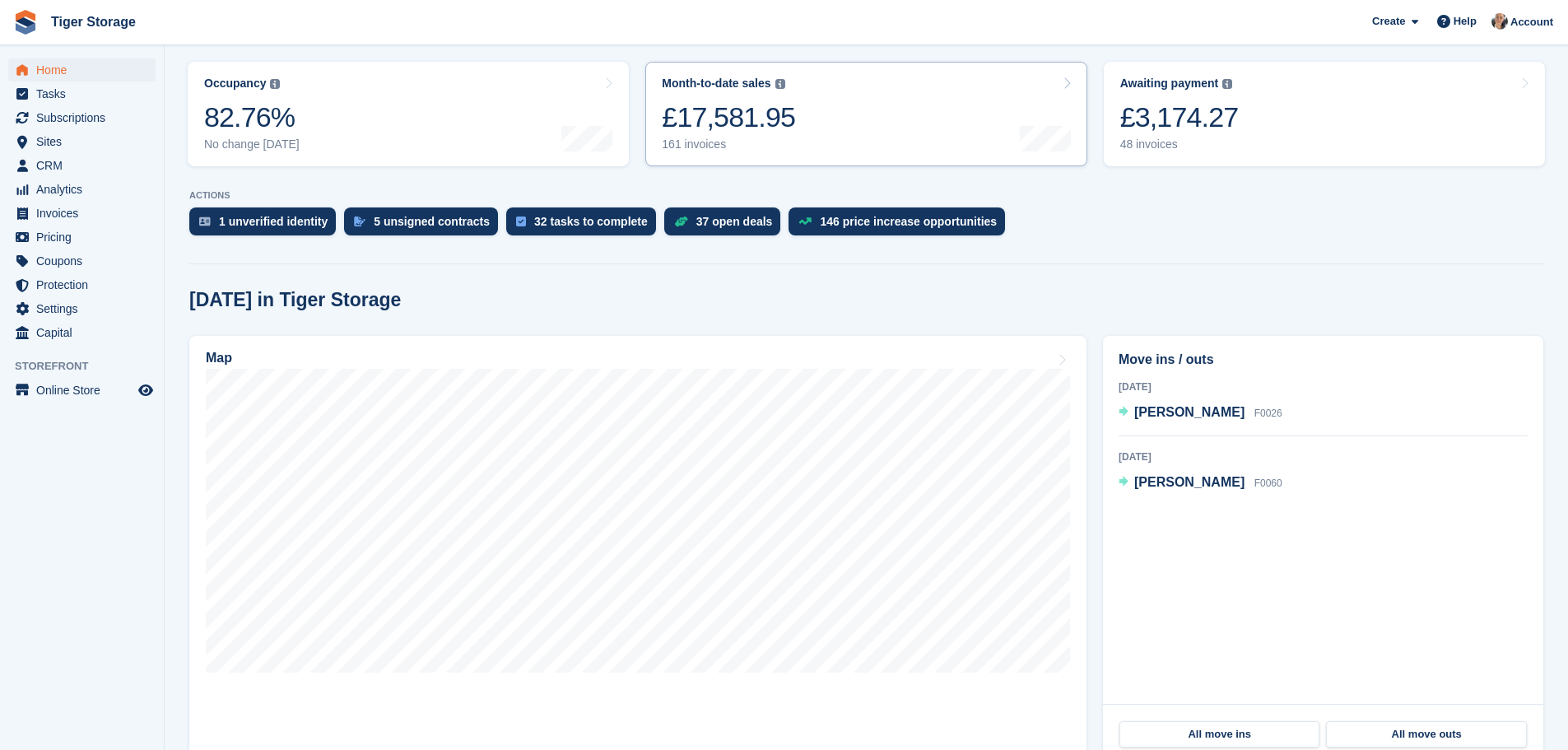
scroll to position [329, 0]
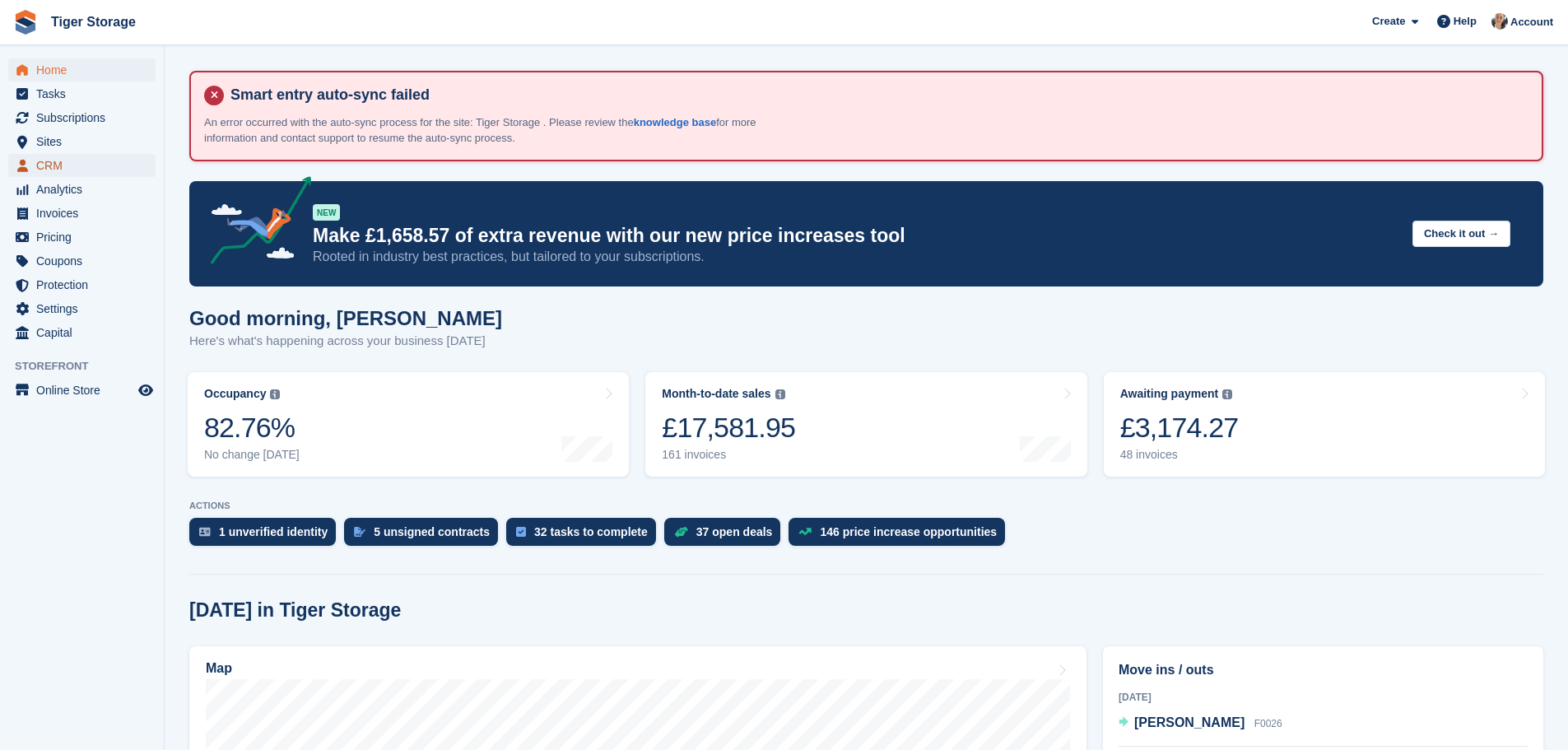
click at [72, 169] on span "CRM" at bounding box center [86, 165] width 99 height 23
